Goal: Task Accomplishment & Management: Use online tool/utility

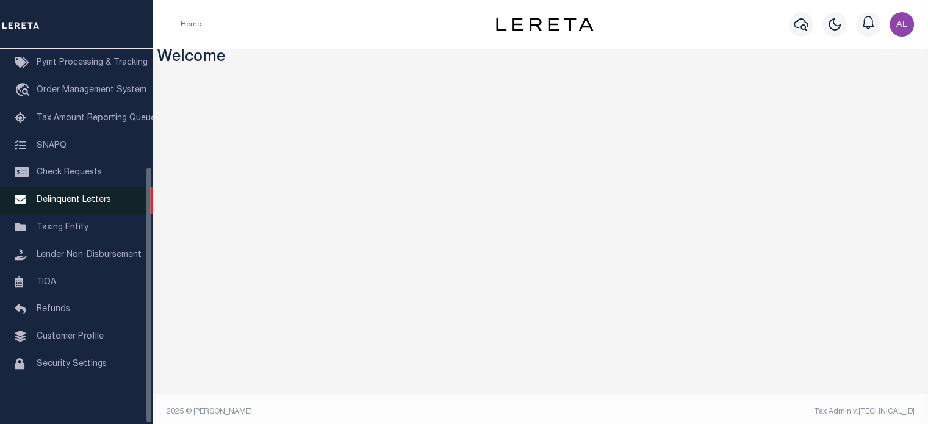
scroll to position [6, 0]
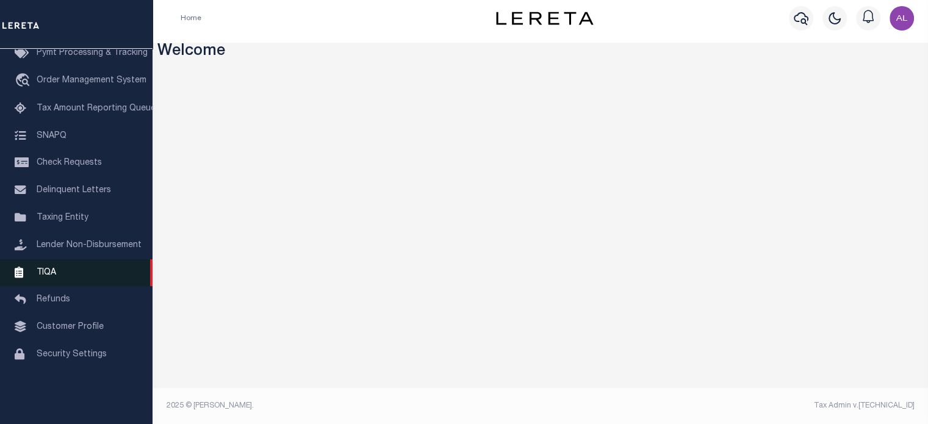
click at [79, 271] on link "TIQA" at bounding box center [76, 272] width 153 height 27
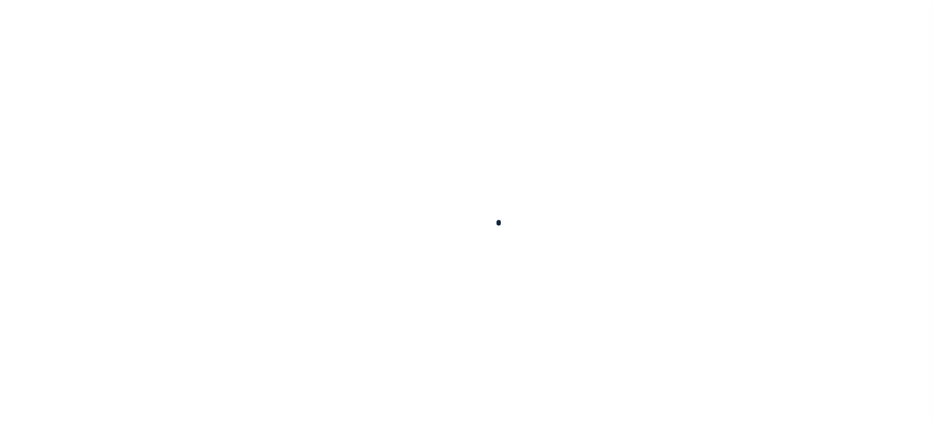
scroll to position [172, 0]
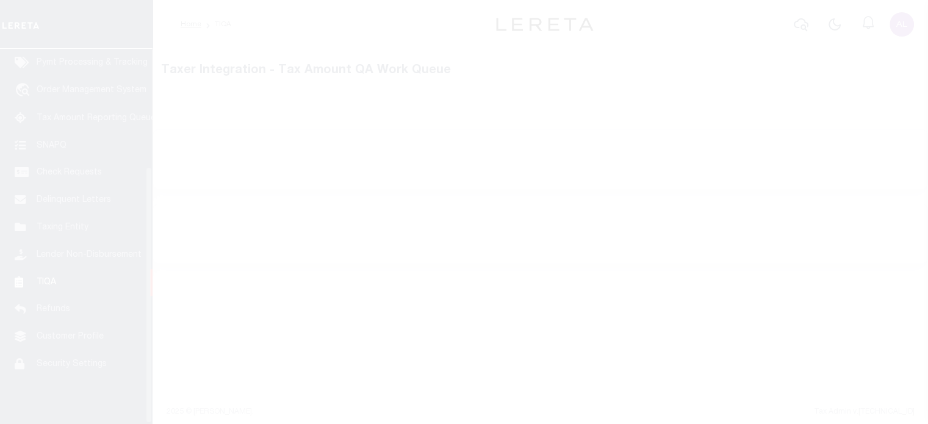
select select "200"
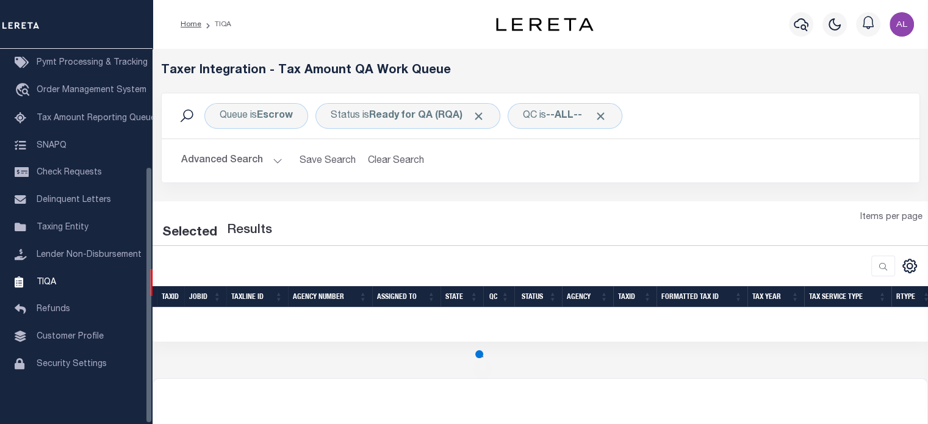
select select "200"
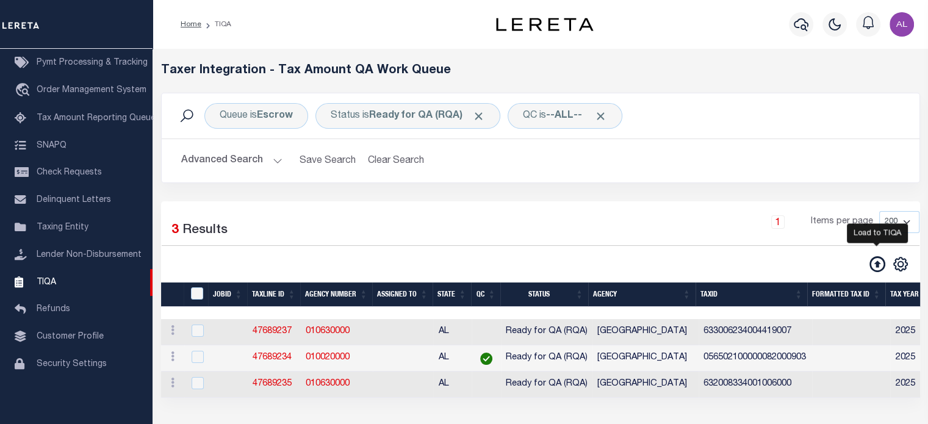
click at [875, 263] on icon at bounding box center [877, 264] width 16 height 16
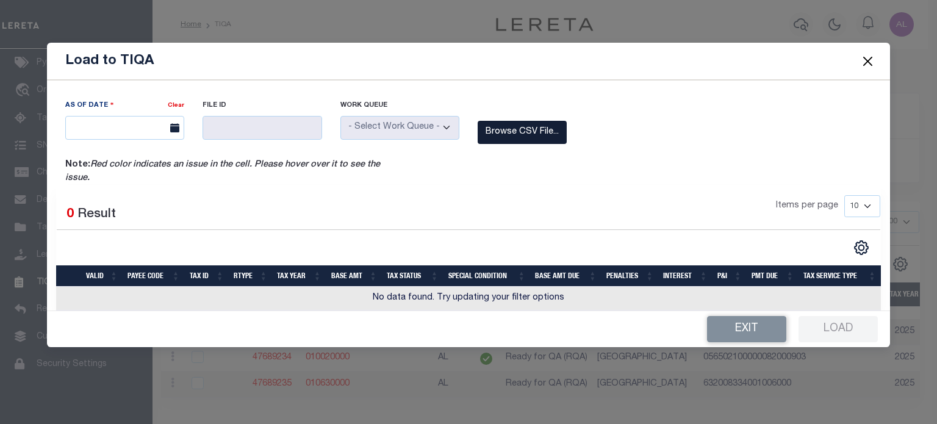
click at [527, 140] on label "Browse CSV File..." at bounding box center [522, 133] width 89 height 24
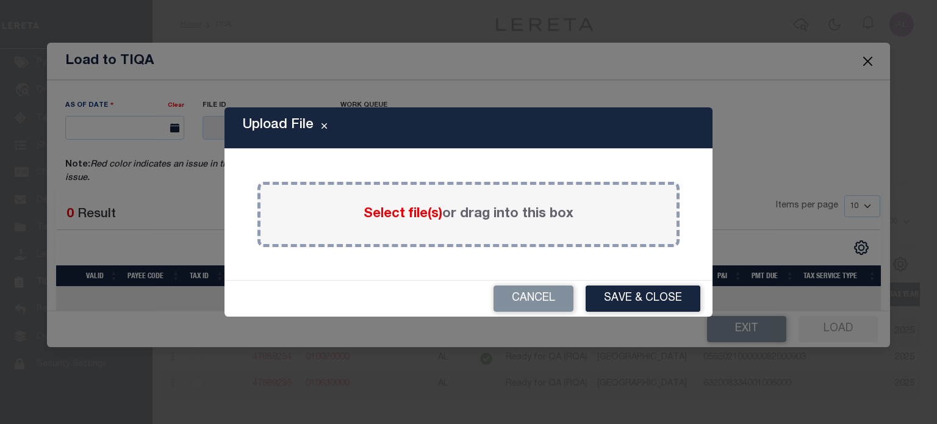
click at [414, 209] on span "Select file(s)" at bounding box center [403, 213] width 79 height 13
click at [0, 0] on input "Select file(s) or drag into this box" at bounding box center [0, 0] width 0 height 0
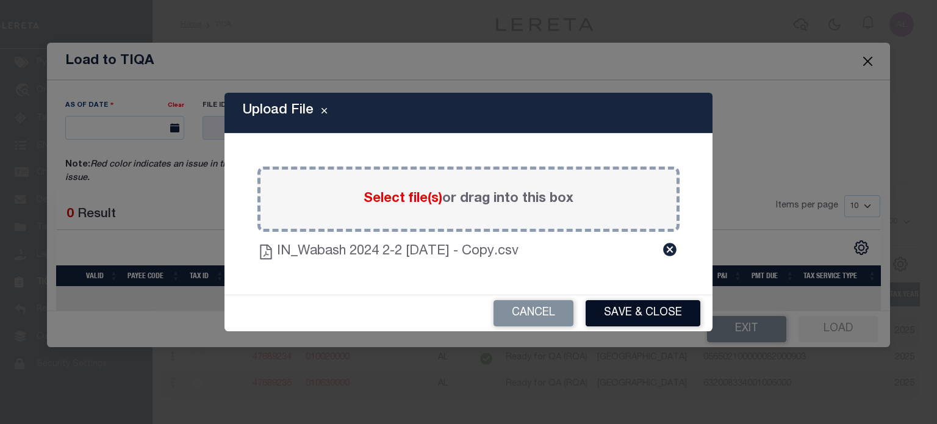
click at [656, 302] on button "Save & Close" at bounding box center [643, 313] width 115 height 26
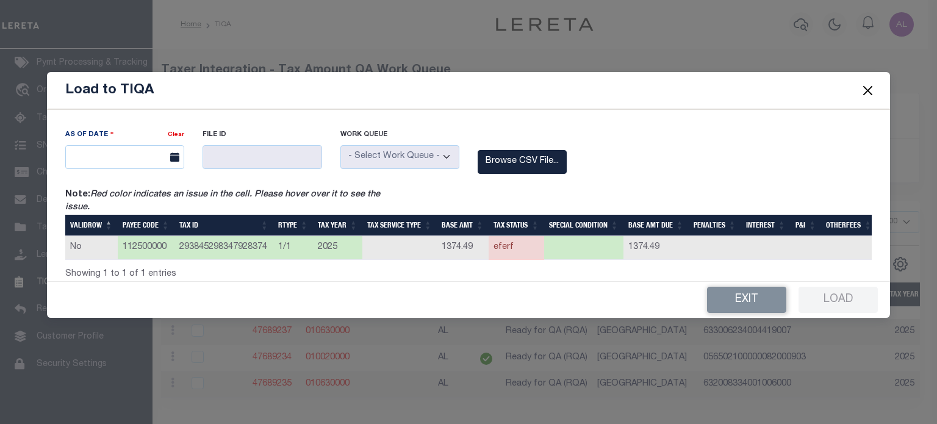
click at [839, 303] on div "Exit Load" at bounding box center [468, 300] width 843 height 36
click at [868, 83] on button "Close" at bounding box center [868, 91] width 16 height 16
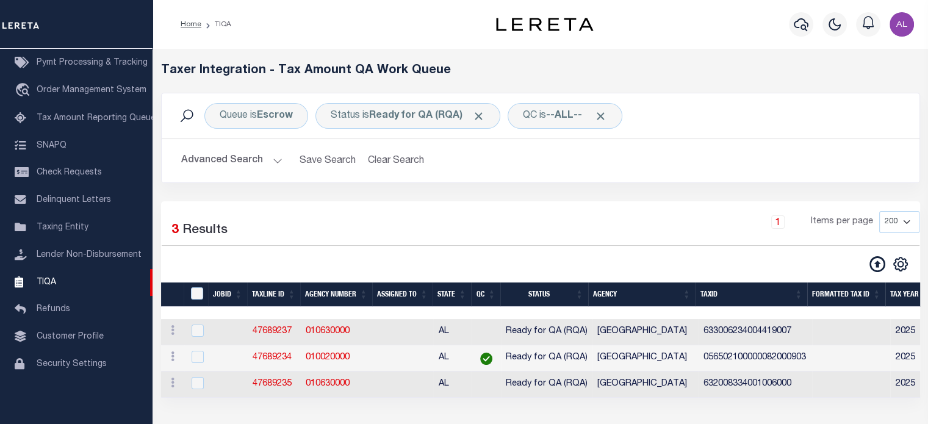
click at [874, 258] on icon at bounding box center [877, 264] width 16 height 16
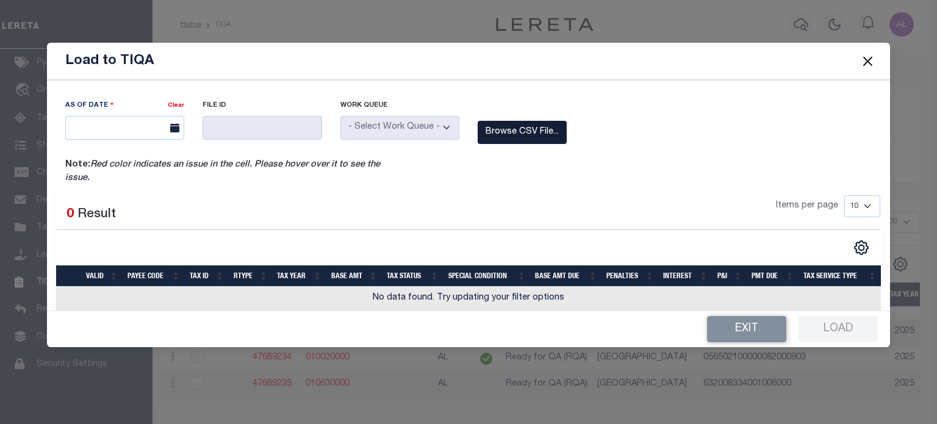
click at [517, 142] on label "Browse CSV File..." at bounding box center [522, 133] width 89 height 24
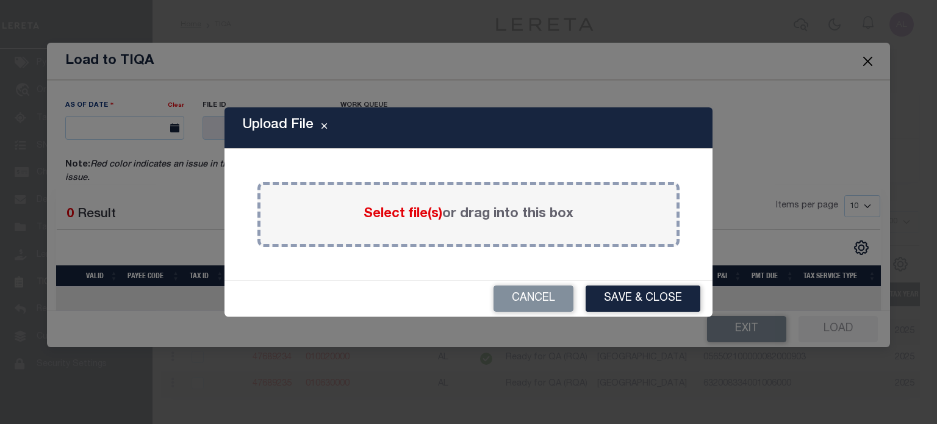
click at [396, 215] on span "Select file(s)" at bounding box center [403, 213] width 79 height 13
click at [0, 0] on input "Select file(s) or drag into this box" at bounding box center [0, 0] width 0 height 0
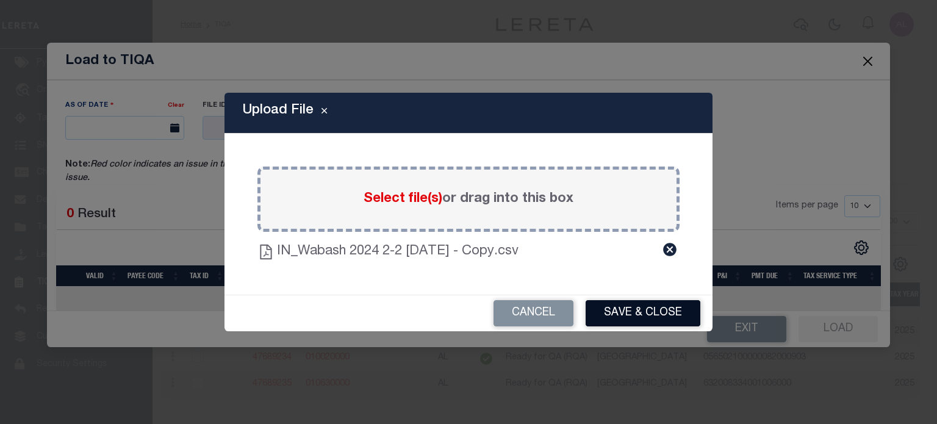
click at [641, 313] on button "Save & Close" at bounding box center [643, 313] width 115 height 26
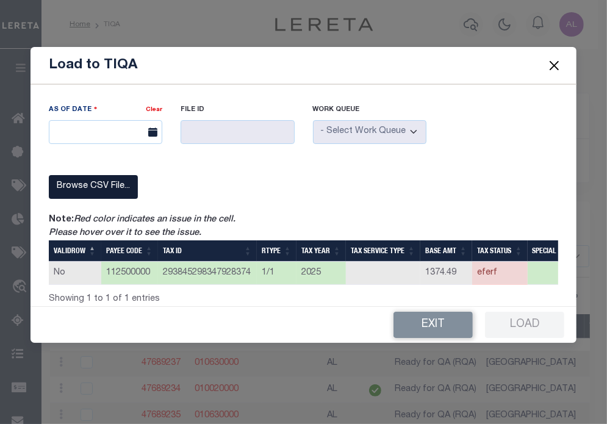
click at [113, 180] on label "Browse CSV File..." at bounding box center [93, 187] width 89 height 24
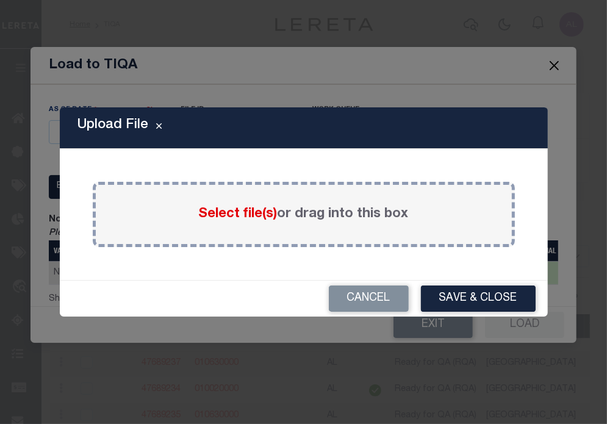
click at [237, 202] on div "Select file(s) or drag into this box" at bounding box center [304, 214] width 422 height 65
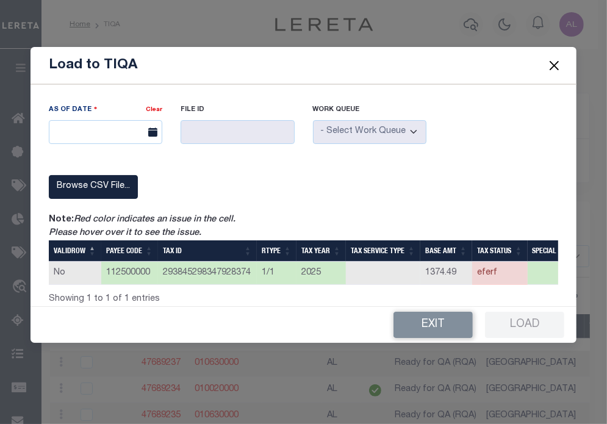
click at [63, 273] on td "No" at bounding box center [75, 274] width 52 height 24
click at [115, 178] on label "Browse CSV File..." at bounding box center [93, 187] width 89 height 24
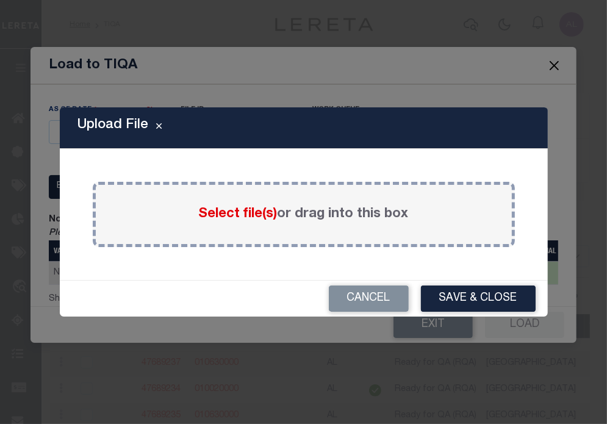
click at [249, 220] on span "Select file(s)" at bounding box center [238, 213] width 79 height 13
click at [0, 0] on input "Select file(s) or drag into this box" at bounding box center [0, 0] width 0 height 0
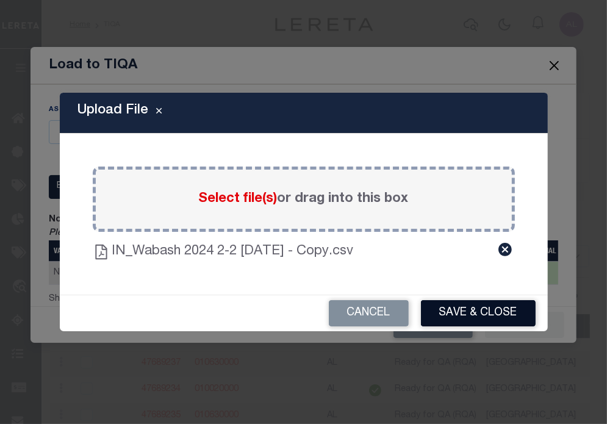
click at [495, 313] on button "Save & Close" at bounding box center [478, 313] width 115 height 26
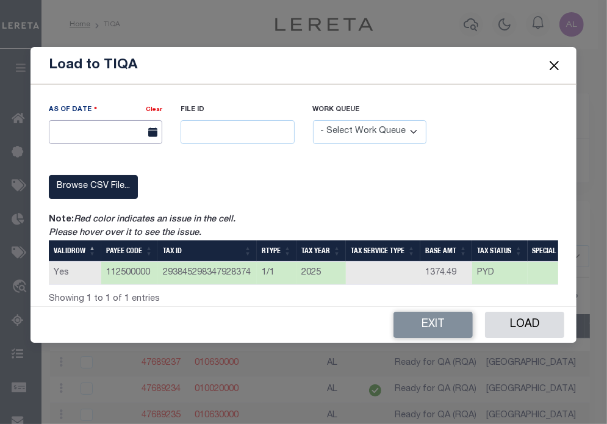
click at [93, 131] on input "text" at bounding box center [105, 132] width 113 height 24
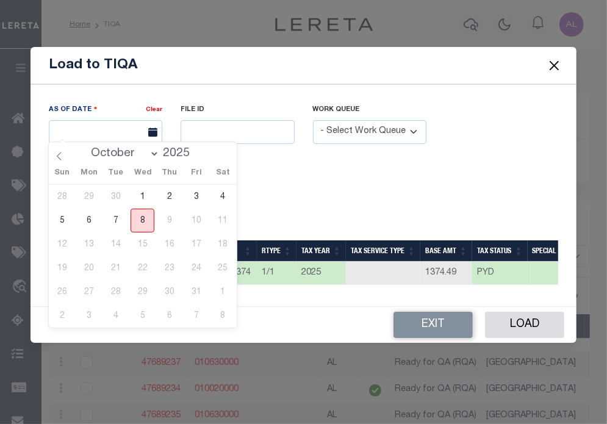
click at [139, 217] on span "8" at bounding box center [143, 221] width 24 height 24
type input "[DATE]"
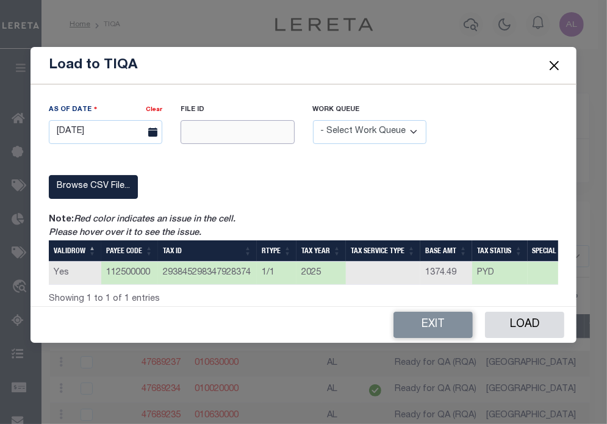
click at [230, 129] on input "text" at bounding box center [237, 132] width 113 height 24
type input "12345"
click at [340, 135] on select "- Select Work Queue - Delinquent Escrow" at bounding box center [369, 132] width 113 height 24
select select "ESC"
click at [313, 120] on select "- Select Work Queue - Delinquent Escrow" at bounding box center [369, 132] width 113 height 24
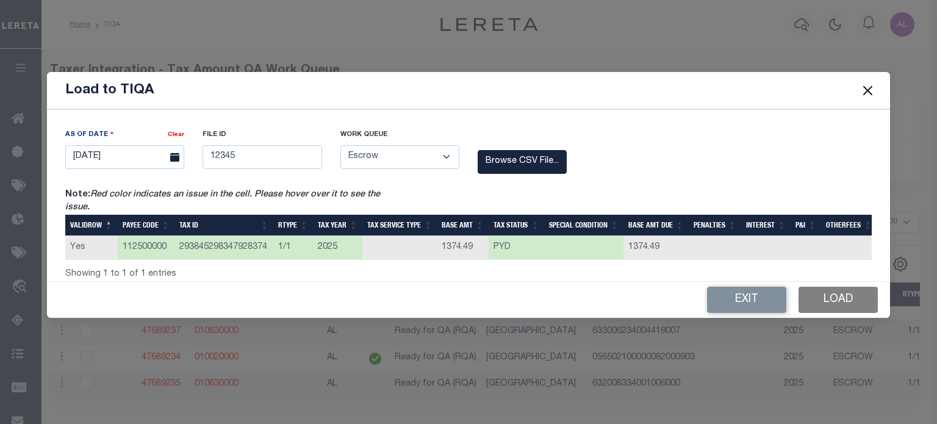
click at [824, 295] on button "Load" at bounding box center [838, 300] width 79 height 26
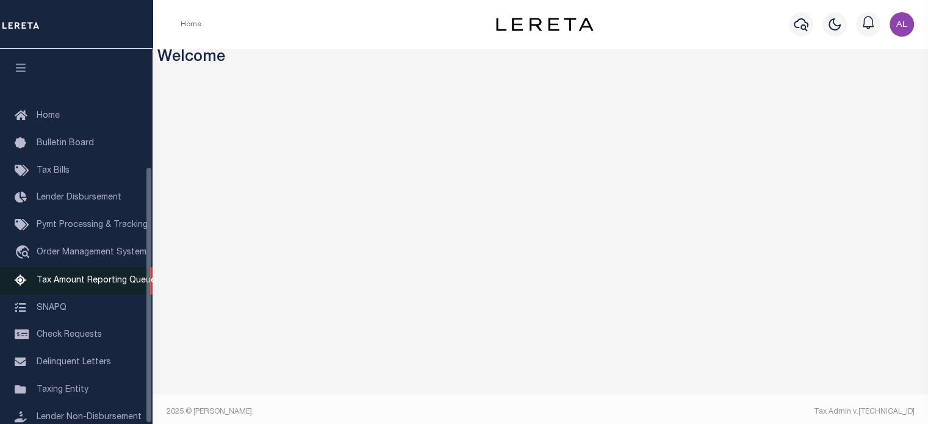
scroll to position [172, 0]
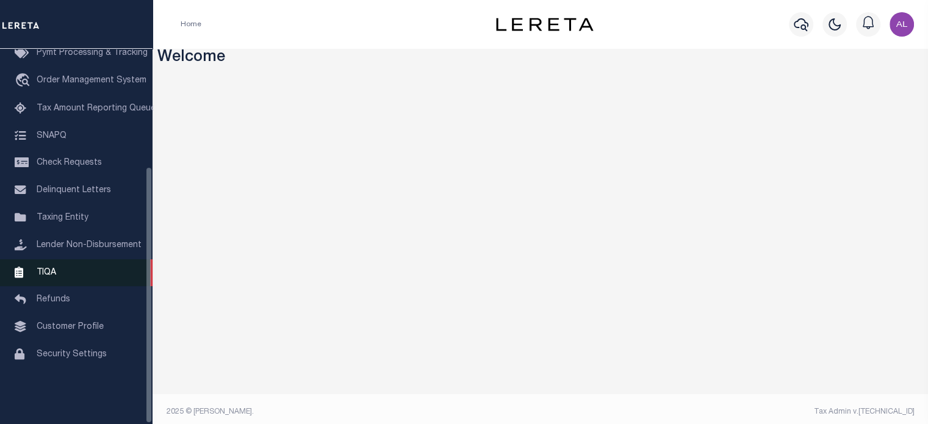
click at [66, 279] on link "TIQA" at bounding box center [76, 272] width 153 height 27
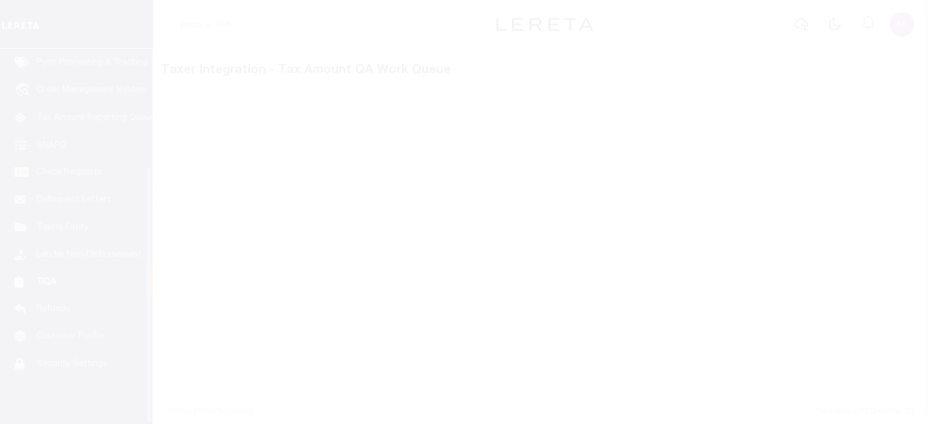
scroll to position [172, 0]
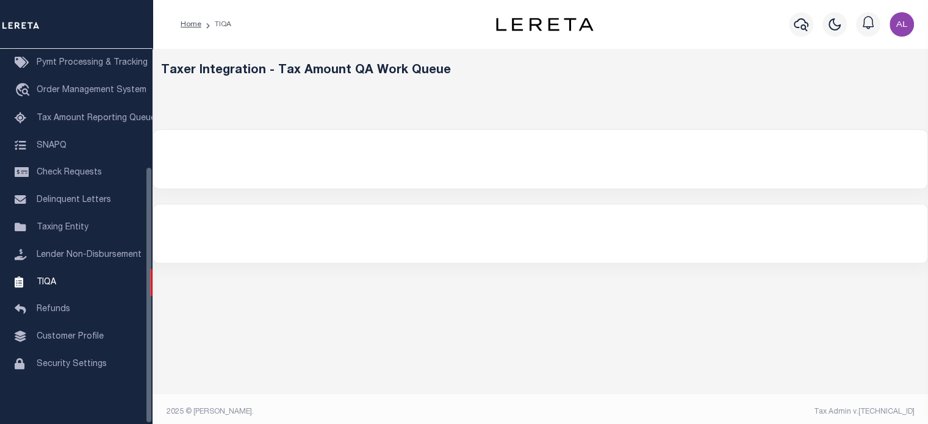
select select "200"
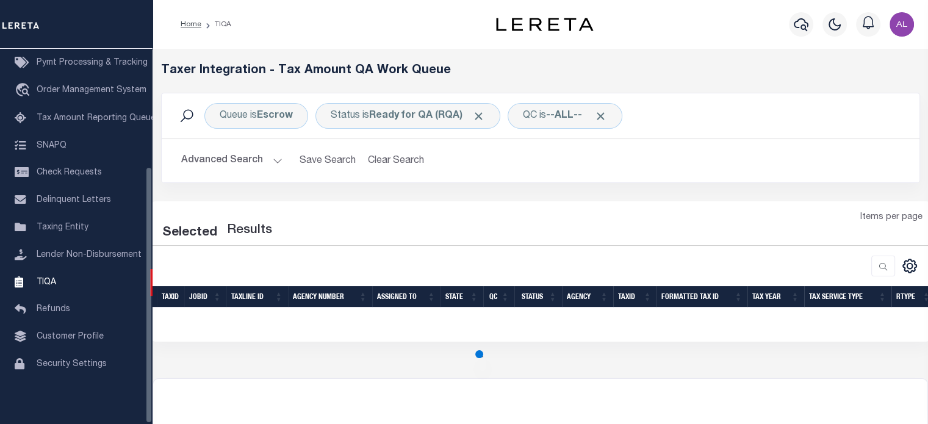
select select "200"
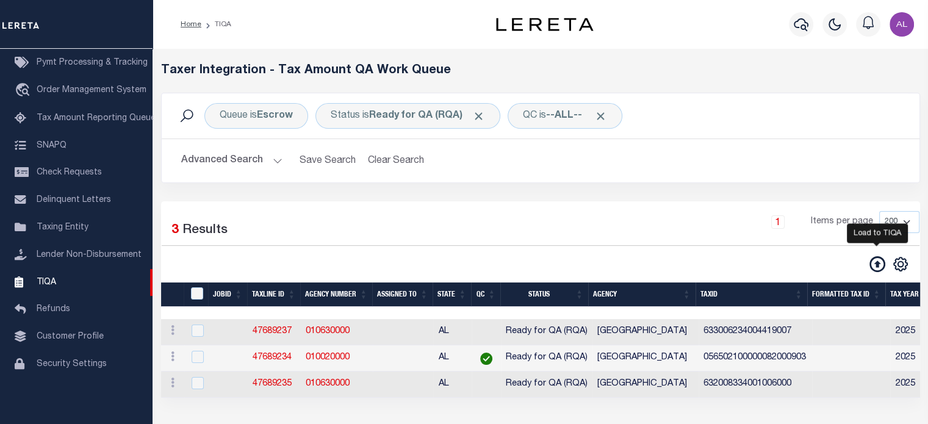
click at [879, 268] on icon at bounding box center [877, 264] width 16 height 16
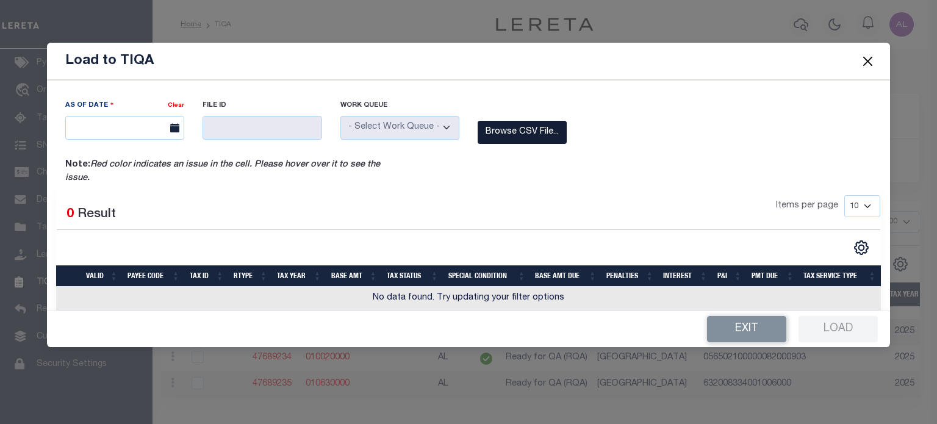
click at [510, 141] on label "Browse CSV File..." at bounding box center [522, 133] width 89 height 24
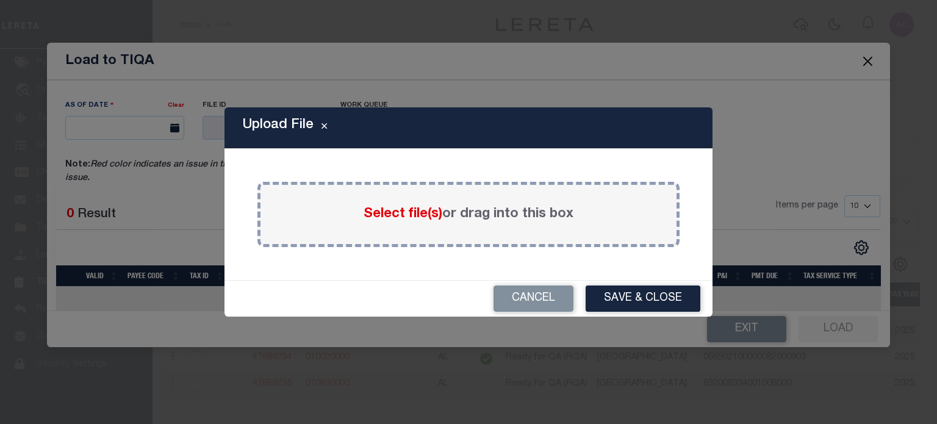
click at [392, 199] on div "Select file(s) or drag into this box" at bounding box center [468, 214] width 422 height 65
click at [398, 212] on span "Select file(s)" at bounding box center [403, 213] width 79 height 13
click at [0, 0] on input "Select file(s) or drag into this box" at bounding box center [0, 0] width 0 height 0
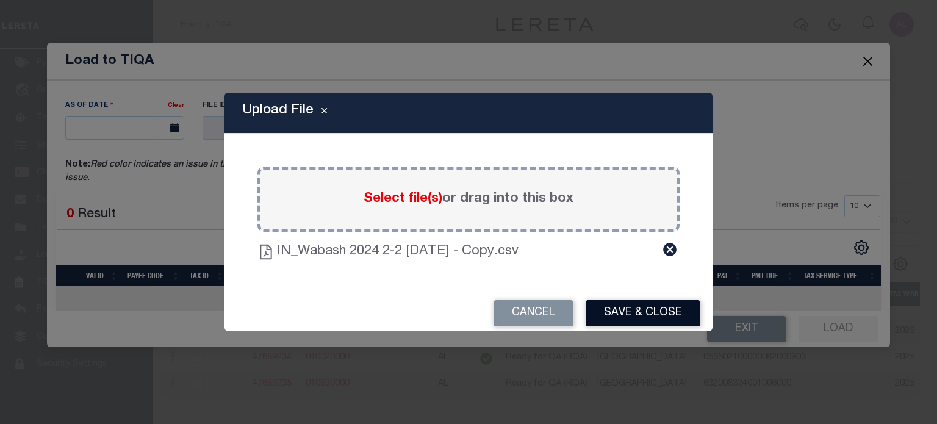
click at [658, 306] on button "Save & Close" at bounding box center [643, 313] width 115 height 26
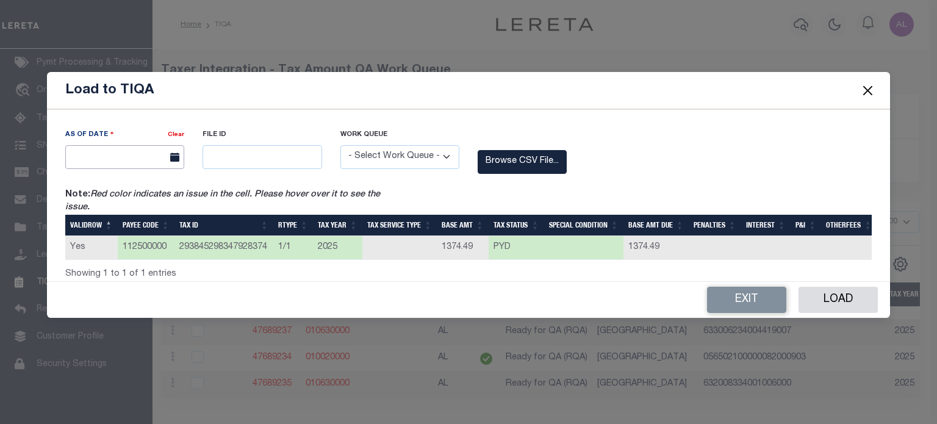
click at [144, 159] on input "text" at bounding box center [124, 157] width 119 height 24
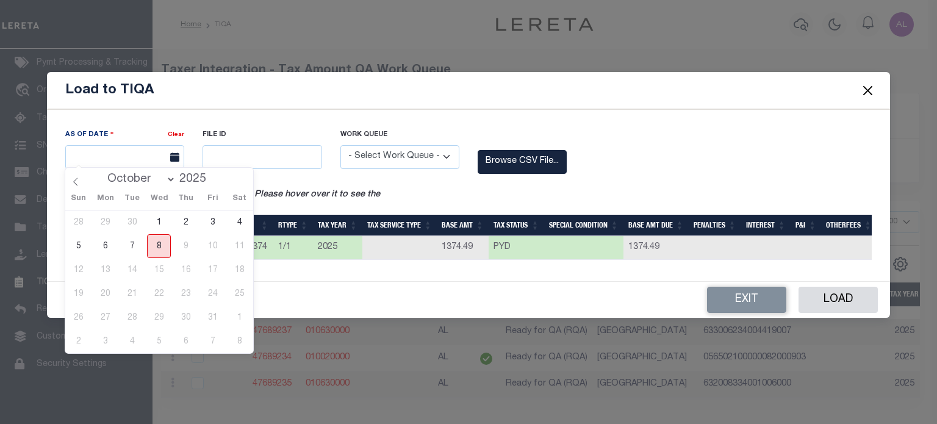
click at [161, 248] on span "8" at bounding box center [159, 246] width 24 height 24
type input "[DATE]"
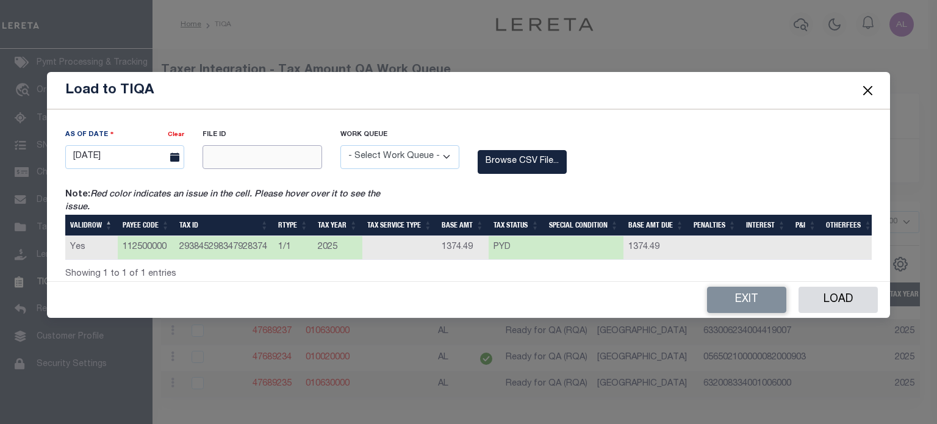
click at [261, 157] on input "text" at bounding box center [262, 157] width 119 height 24
type input "12345"
click at [377, 149] on select "- Select Work Queue - Delinquent Escrow" at bounding box center [399, 157] width 119 height 24
select select "ESC"
click at [340, 145] on select "- Select Work Queue - Delinquent Escrow" at bounding box center [399, 157] width 119 height 24
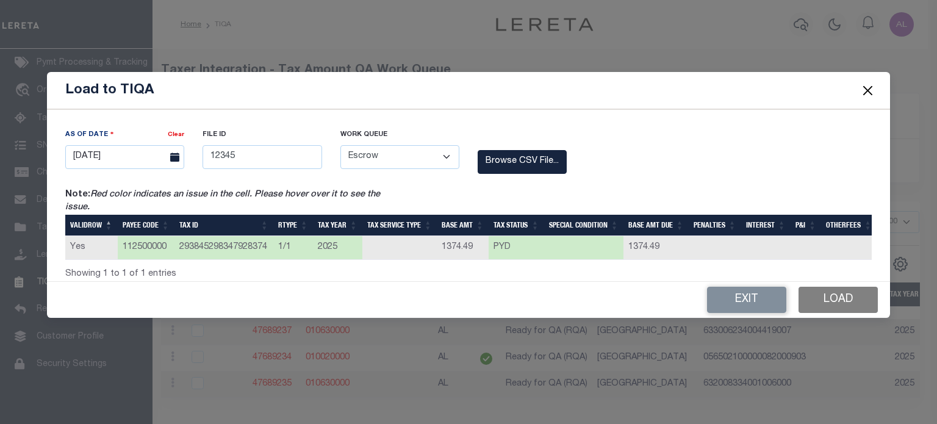
click at [837, 295] on button "Load" at bounding box center [838, 300] width 79 height 26
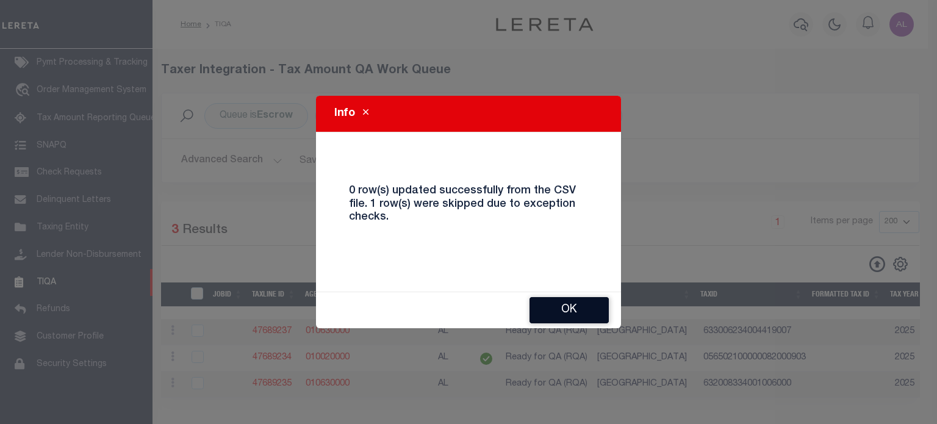
click at [578, 307] on button "Ok" at bounding box center [569, 310] width 79 height 26
